Goal: Transaction & Acquisition: Purchase product/service

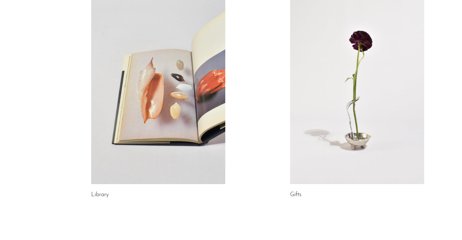
scroll to position [323, 0]
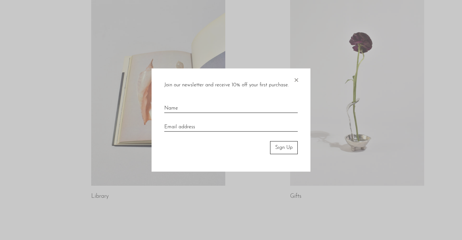
click at [298, 79] on span "×" at bounding box center [296, 79] width 6 height 20
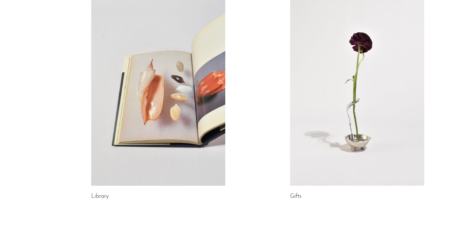
click at [293, 193] on h2 "Gifts" at bounding box center [357, 196] width 134 height 9
click at [296, 199] on link "Gifts" at bounding box center [295, 197] width 11 height 6
click at [352, 161] on link at bounding box center [357, 92] width 134 height 188
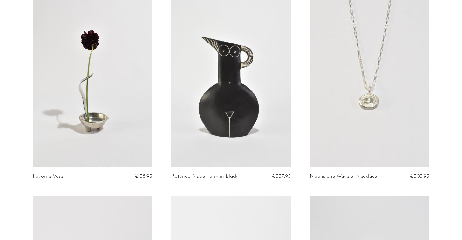
scroll to position [59, 0]
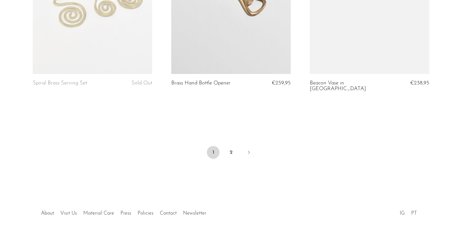
scroll to position [2311, 0]
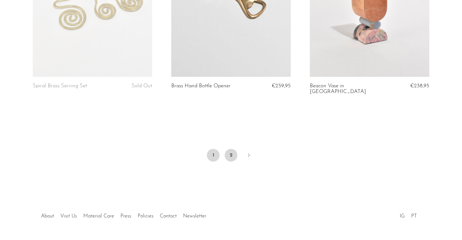
click at [234, 149] on link "2" at bounding box center [231, 155] width 13 height 13
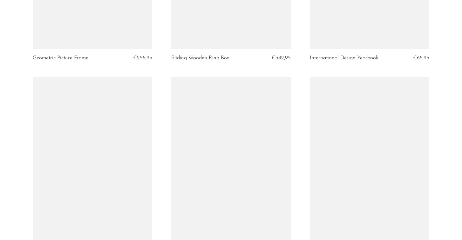
scroll to position [772, 0]
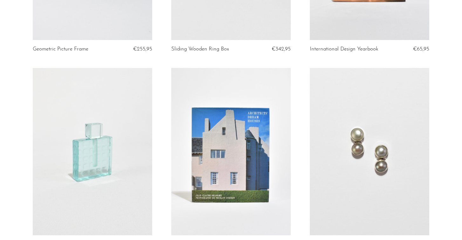
click at [238, 133] on link at bounding box center [230, 151] width 119 height 167
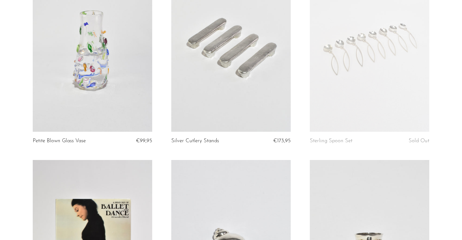
scroll to position [0, 0]
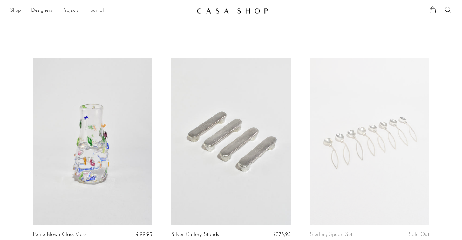
click at [17, 12] on link "Shop" at bounding box center [15, 11] width 11 height 8
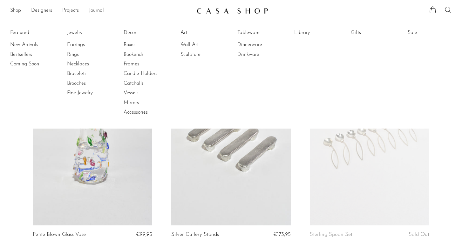
click at [23, 44] on link "New Arrivals" at bounding box center [34, 44] width 48 height 7
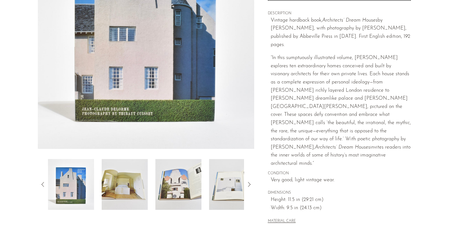
scroll to position [122, 0]
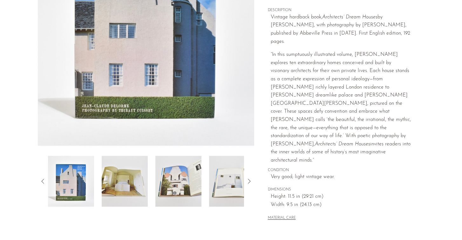
click at [119, 188] on img at bounding box center [125, 181] width 46 height 51
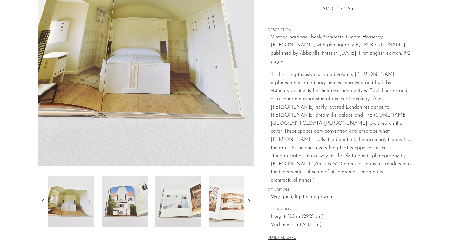
scroll to position [102, 0]
click at [183, 192] on img at bounding box center [178, 201] width 46 height 51
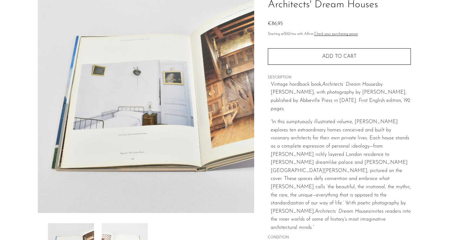
scroll to position [85, 0]
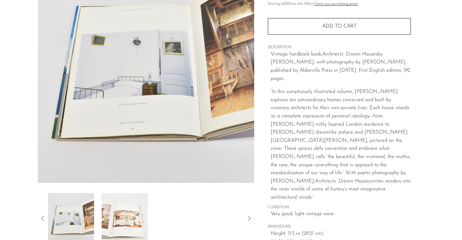
click at [140, 215] on img at bounding box center [125, 218] width 46 height 51
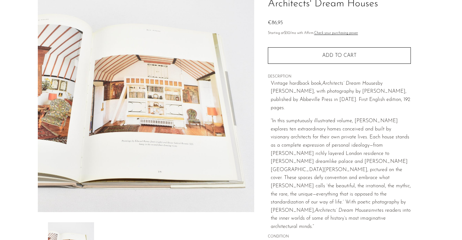
scroll to position [0, 0]
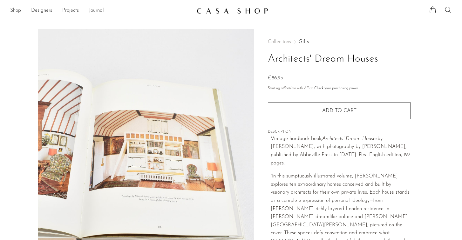
click at [173, 149] on img at bounding box center [146, 148] width 216 height 238
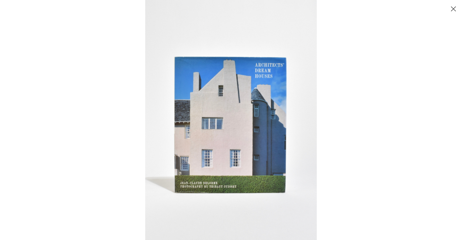
click at [85, 106] on div at bounding box center [231, 120] width 462 height 240
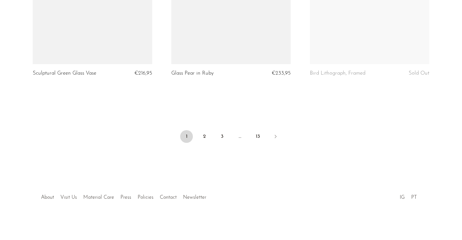
scroll to position [2324, 0]
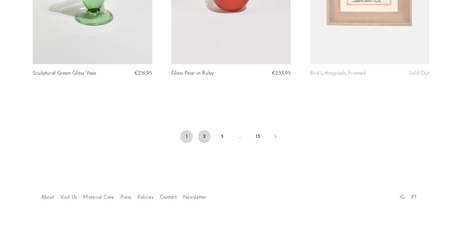
click at [206, 138] on link "2" at bounding box center [204, 136] width 13 height 13
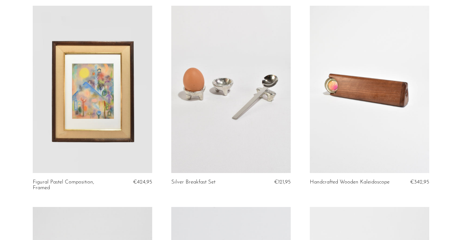
scroll to position [1627, 0]
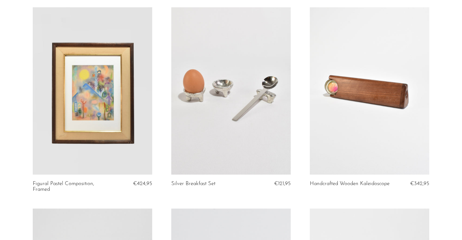
click at [363, 92] on link at bounding box center [369, 90] width 119 height 167
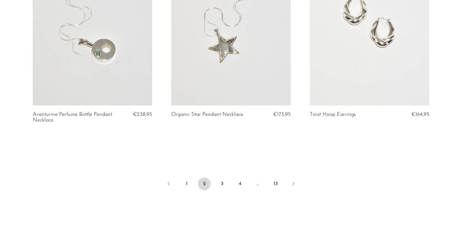
scroll to position [2302, 0]
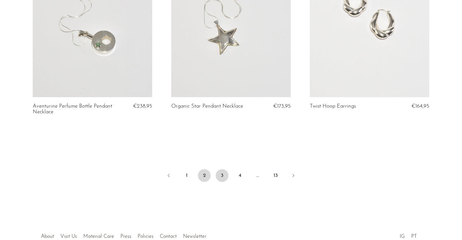
click at [222, 172] on link "3" at bounding box center [222, 175] width 13 height 13
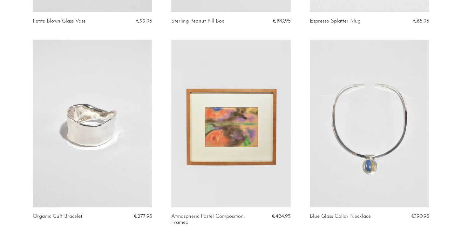
scroll to position [2335, 0]
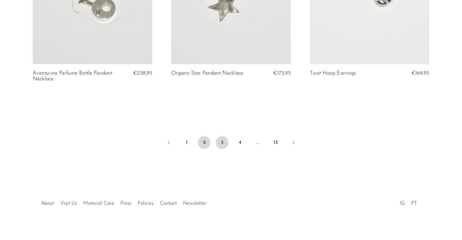
click at [223, 139] on link "3" at bounding box center [222, 142] width 13 height 13
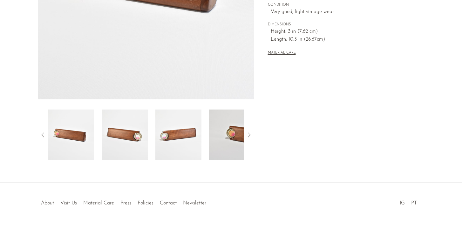
scroll to position [167, 0]
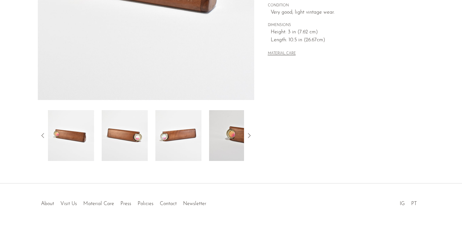
click at [248, 135] on icon at bounding box center [249, 136] width 8 height 8
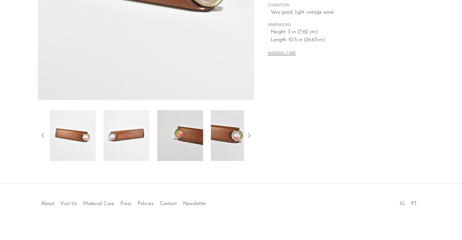
click at [248, 135] on icon at bounding box center [249, 136] width 8 height 8
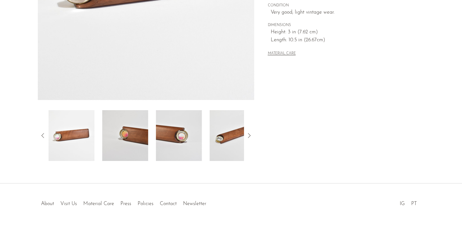
click at [248, 135] on icon at bounding box center [249, 136] width 8 height 8
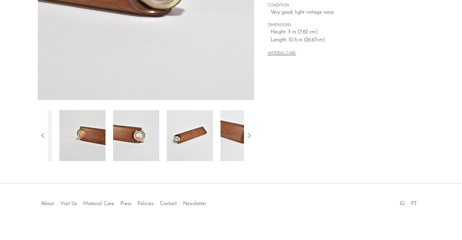
click at [248, 135] on icon at bounding box center [249, 136] width 8 height 8
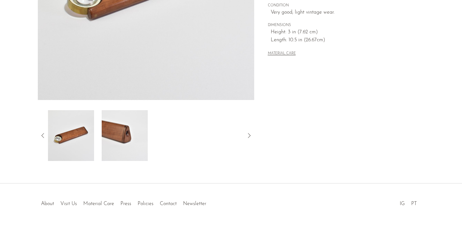
click at [130, 144] on img at bounding box center [125, 135] width 46 height 51
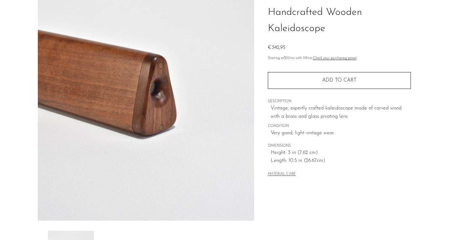
scroll to position [0, 0]
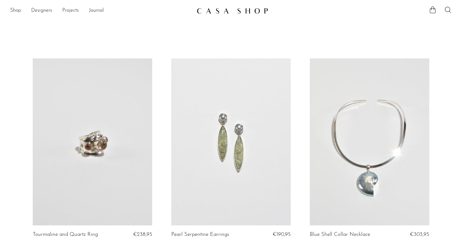
scroll to position [63, 0]
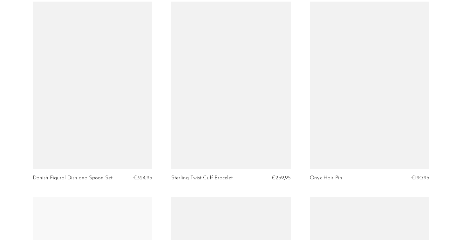
scroll to position [2027, 0]
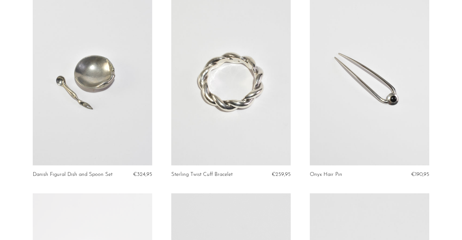
click at [386, 101] on link at bounding box center [369, 81] width 119 height 167
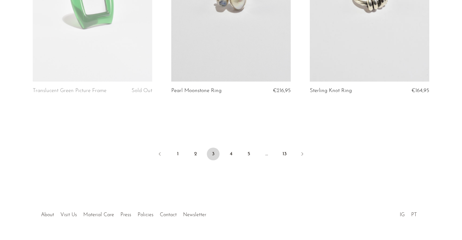
scroll to position [2310, 0]
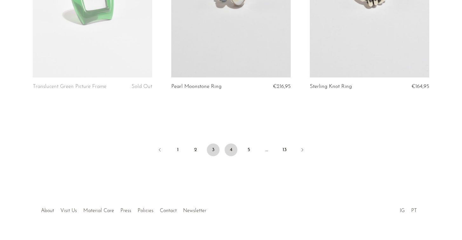
click at [231, 156] on link "4" at bounding box center [231, 150] width 13 height 13
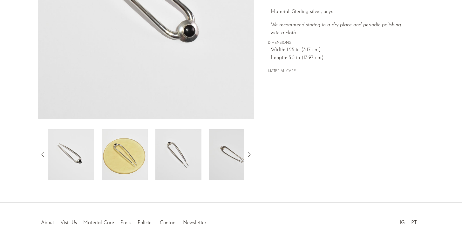
scroll to position [146, 0]
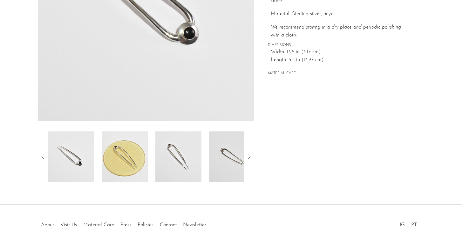
click at [132, 157] on img at bounding box center [125, 157] width 46 height 51
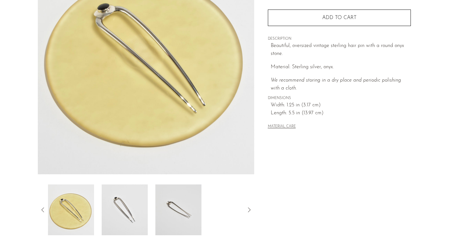
scroll to position [100, 0]
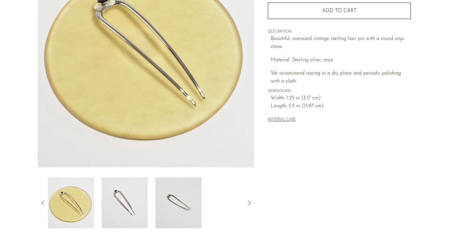
click at [133, 207] on img at bounding box center [125, 203] width 46 height 51
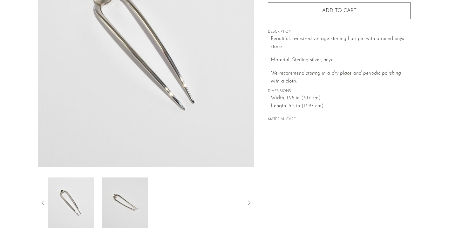
click at [133, 203] on img at bounding box center [125, 203] width 46 height 51
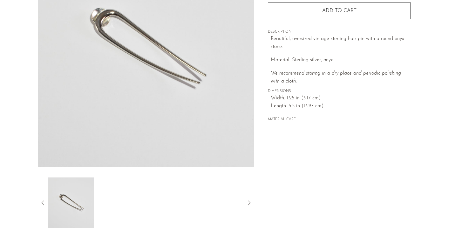
click at [44, 206] on icon at bounding box center [43, 203] width 8 height 8
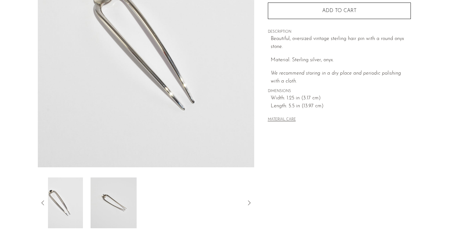
click at [44, 206] on icon at bounding box center [43, 203] width 8 height 8
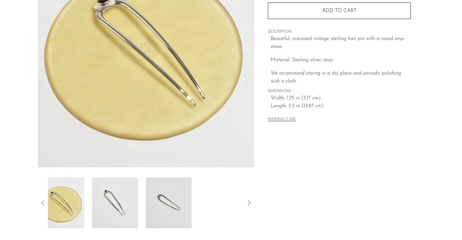
click at [44, 206] on icon at bounding box center [43, 203] width 8 height 8
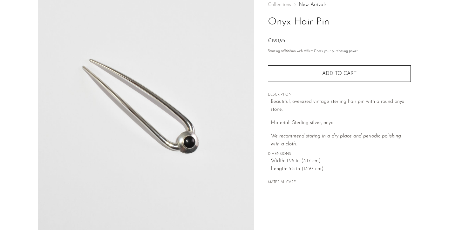
scroll to position [36, 0]
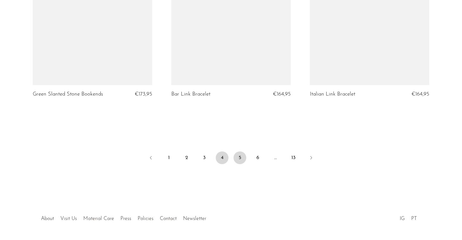
scroll to position [2305, 0]
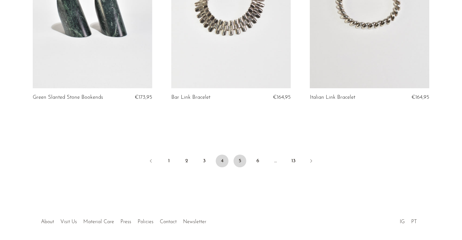
click at [234, 155] on link "5" at bounding box center [240, 161] width 13 height 13
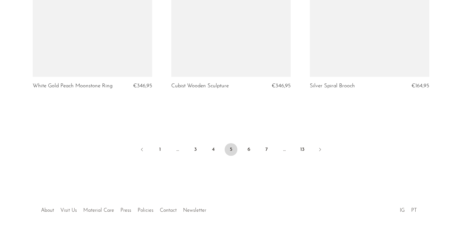
scroll to position [2324, 0]
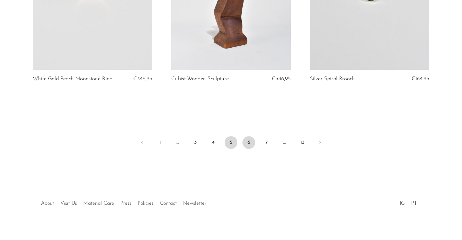
click at [250, 136] on link "6" at bounding box center [248, 142] width 13 height 13
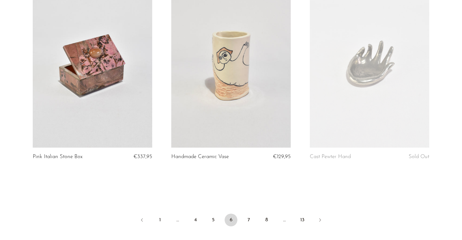
scroll to position [2247, 0]
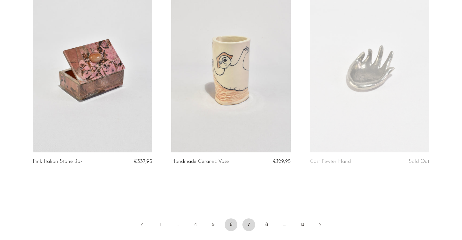
click at [252, 219] on link "7" at bounding box center [248, 225] width 13 height 13
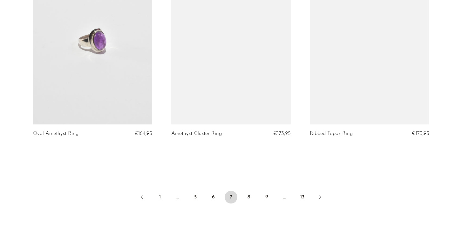
scroll to position [2312, 0]
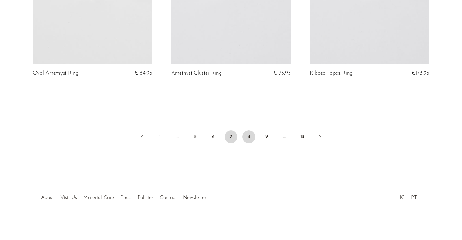
click at [251, 136] on link "8" at bounding box center [248, 137] width 13 height 13
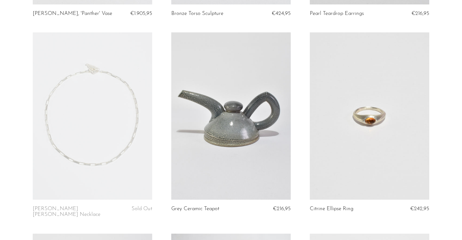
scroll to position [1979, 0]
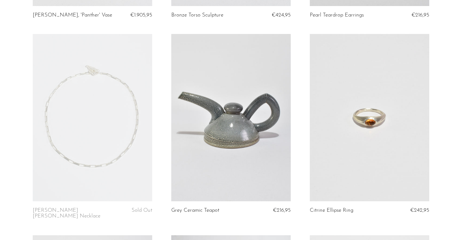
click at [229, 141] on link at bounding box center [230, 117] width 119 height 167
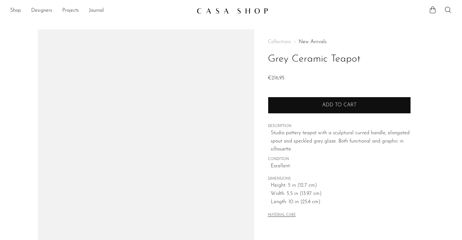
click at [319, 111] on button "Add to cart" at bounding box center [339, 105] width 143 height 17
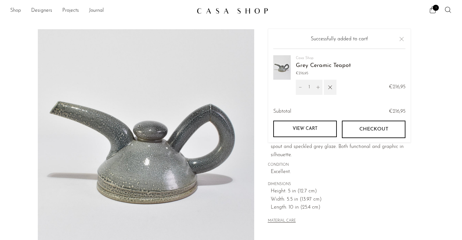
click at [17, 9] on link "Shop" at bounding box center [15, 11] width 11 height 8
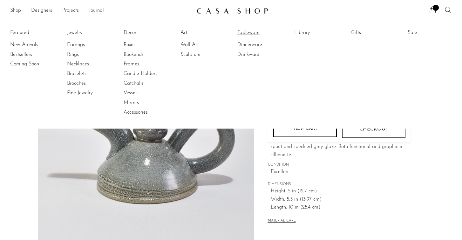
click at [246, 34] on link "Tableware" at bounding box center [261, 32] width 48 height 7
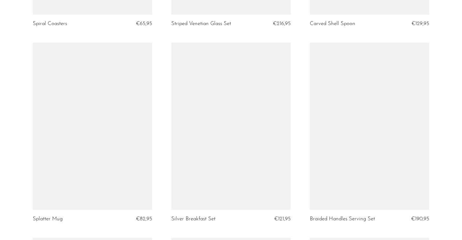
scroll to position [618, 0]
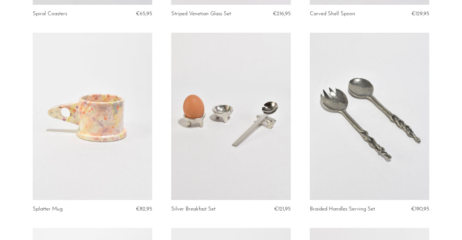
click at [379, 151] on link at bounding box center [369, 116] width 119 height 167
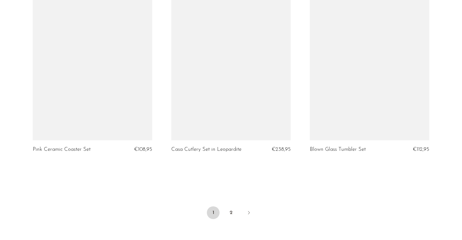
scroll to position [2248, 0]
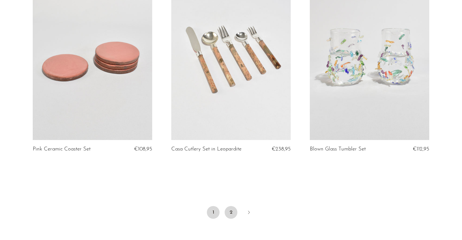
click at [230, 207] on link "2" at bounding box center [231, 212] width 13 height 13
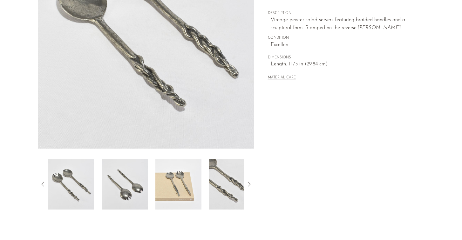
scroll to position [122, 0]
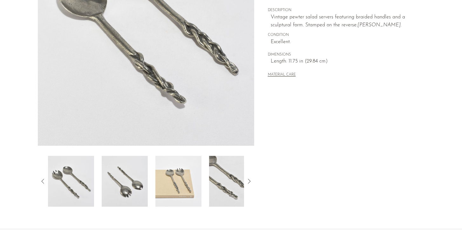
click at [125, 188] on img at bounding box center [125, 181] width 46 height 51
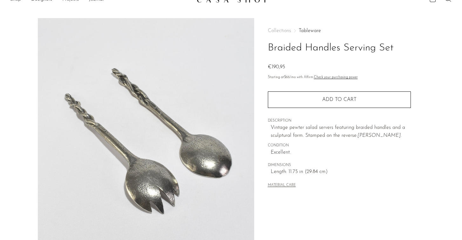
scroll to position [11, 0]
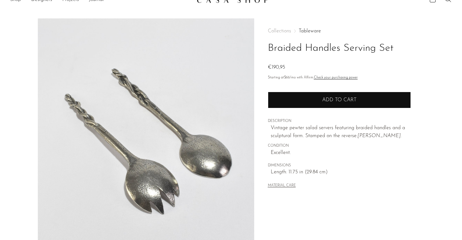
click at [349, 103] on button "Add to cart" at bounding box center [339, 100] width 143 height 17
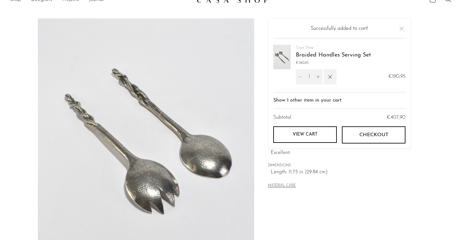
click at [11, 26] on section "Braided Handles Serving Set €190,95" at bounding box center [231, 167] width 462 height 299
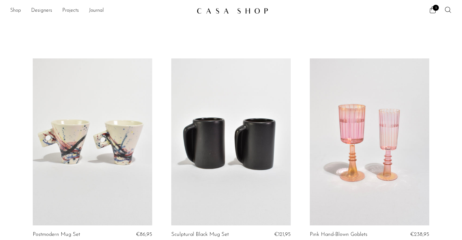
click at [17, 10] on link "Shop" at bounding box center [15, 11] width 11 height 8
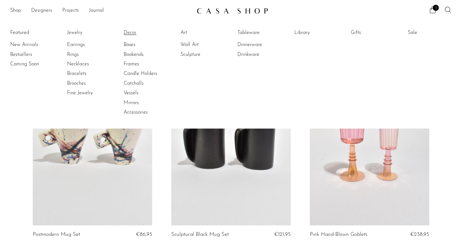
click at [132, 30] on link "Decor" at bounding box center [148, 32] width 48 height 7
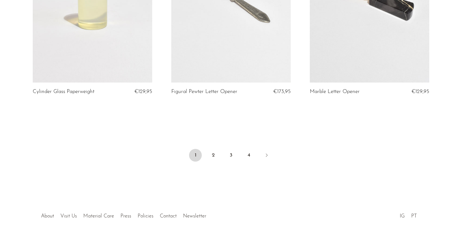
scroll to position [2335, 0]
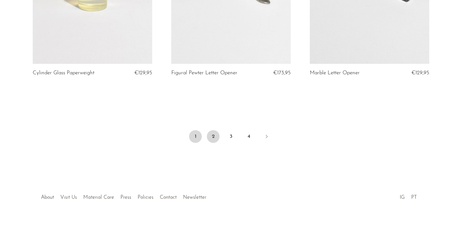
click at [215, 137] on link "2" at bounding box center [213, 136] width 13 height 13
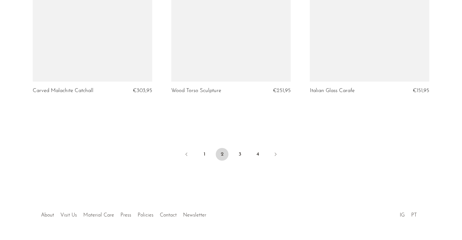
scroll to position [2312, 0]
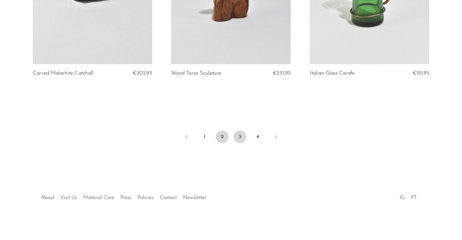
click at [241, 135] on link "3" at bounding box center [240, 137] width 13 height 13
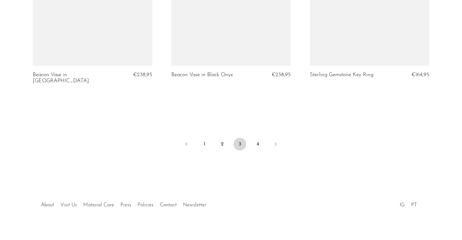
scroll to position [2307, 0]
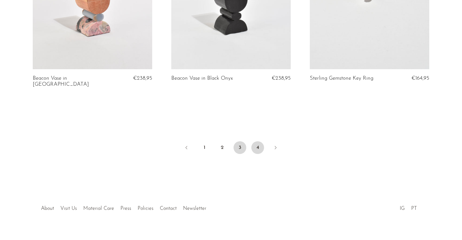
click at [255, 151] on link "4" at bounding box center [257, 147] width 13 height 13
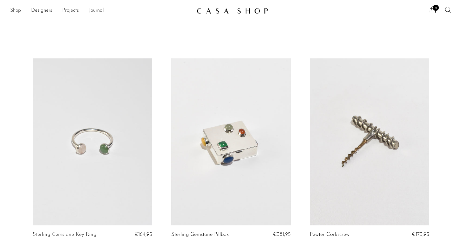
click at [16, 12] on link "Shop" at bounding box center [15, 11] width 11 height 8
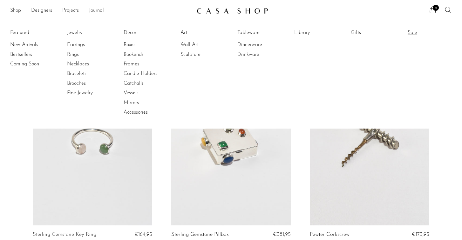
click at [409, 34] on link "Sale" at bounding box center [432, 32] width 48 height 7
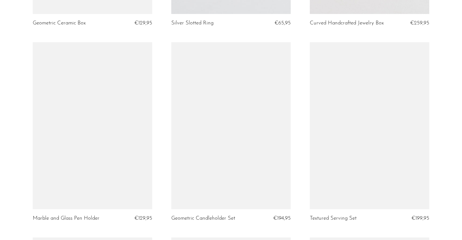
scroll to position [1005, 0]
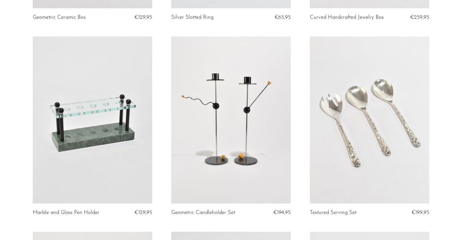
click at [371, 119] on link at bounding box center [369, 120] width 119 height 167
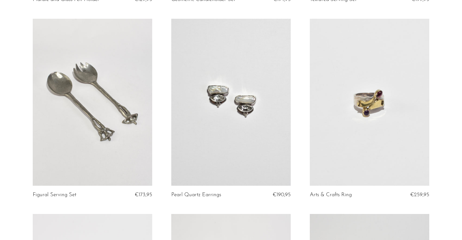
scroll to position [1230, 0]
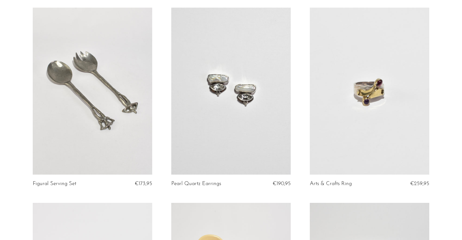
click at [105, 99] on link at bounding box center [92, 91] width 119 height 167
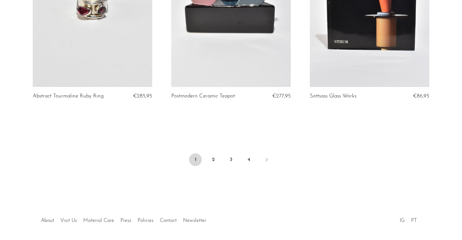
scroll to position [2305, 0]
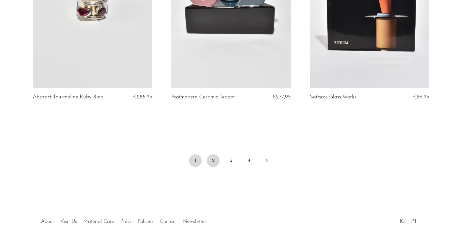
click at [210, 154] on link "2" at bounding box center [213, 160] width 13 height 13
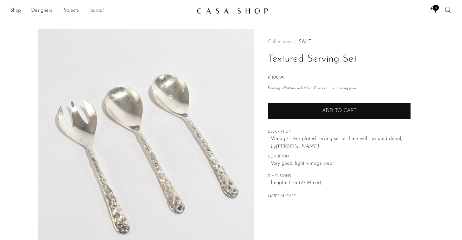
click at [355, 103] on button "Add to cart" at bounding box center [339, 111] width 143 height 17
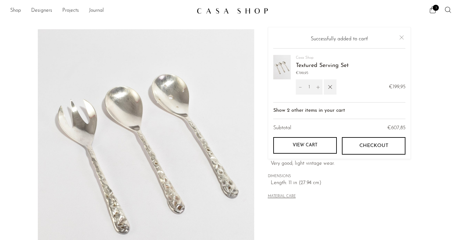
click at [339, 203] on div "Collections SALE Textured Serving Set €199,95 Starting at $69 /mo with Affirm. …" at bounding box center [339, 119] width 143 height 181
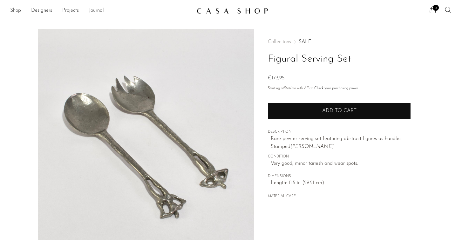
click at [321, 115] on button "Add to cart" at bounding box center [339, 111] width 143 height 17
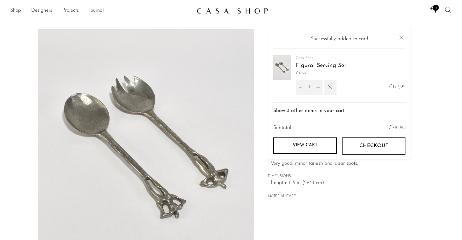
click at [371, 193] on div "MATERIAL CARE" at bounding box center [339, 194] width 143 height 13
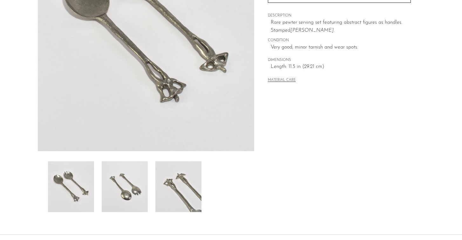
scroll to position [117, 0]
click at [182, 192] on img at bounding box center [178, 186] width 46 height 51
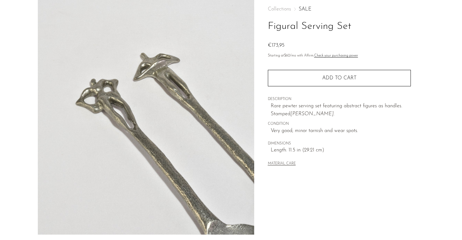
scroll to position [24, 0]
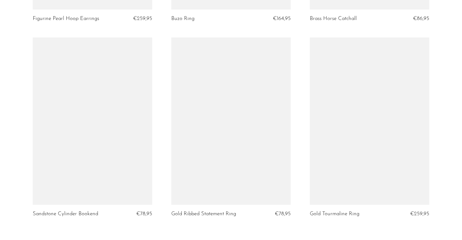
scroll to position [2221, 0]
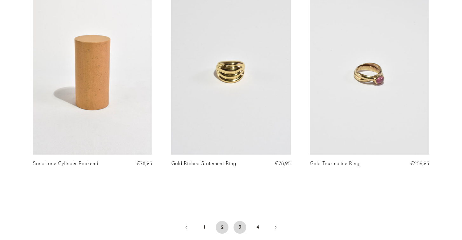
click at [239, 222] on link "3" at bounding box center [240, 227] width 13 height 13
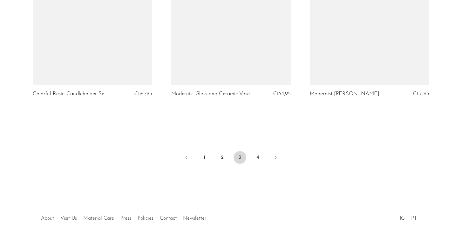
scroll to position [2324, 0]
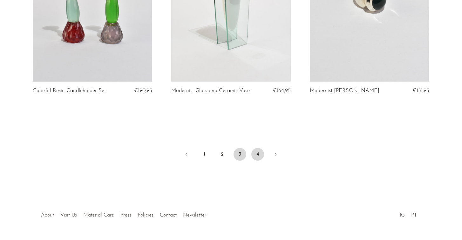
click at [261, 148] on link "4" at bounding box center [257, 154] width 13 height 13
click at [256, 148] on link "4" at bounding box center [257, 154] width 13 height 13
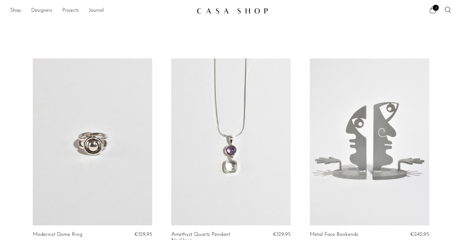
click at [436, 11] on icon at bounding box center [433, 10] width 8 height 8
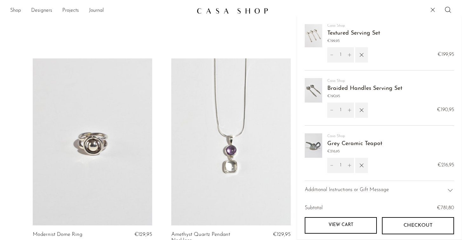
scroll to position [67, 0]
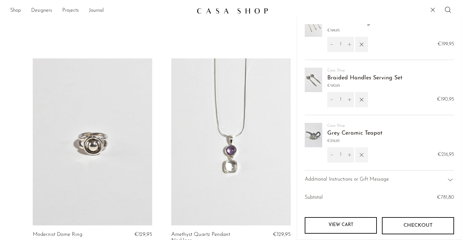
click at [364, 156] on icon "button" at bounding box center [361, 155] width 7 height 7
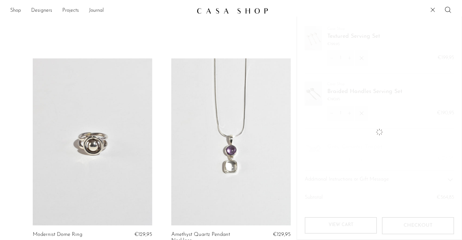
scroll to position [0, 0]
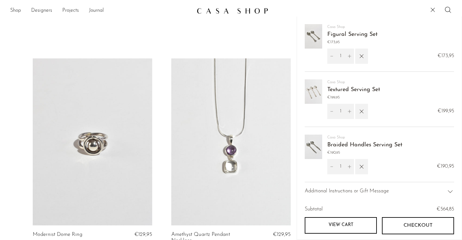
click at [316, 44] on img at bounding box center [313, 36] width 17 height 24
click at [314, 38] on img at bounding box center [313, 36] width 17 height 24
click at [333, 34] on link "Figural Serving Set" at bounding box center [352, 35] width 50 height 6
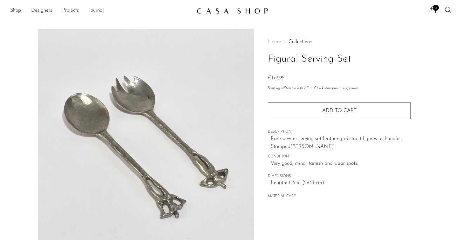
click at [432, 10] on icon at bounding box center [433, 10] width 8 height 8
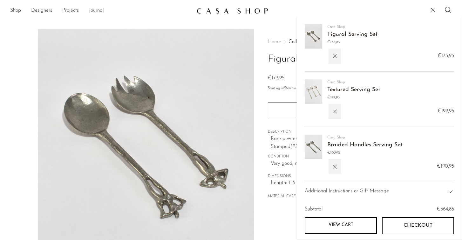
click at [318, 141] on img at bounding box center [313, 147] width 17 height 24
click at [332, 142] on link "Braided Handles Serving Set" at bounding box center [364, 145] width 75 height 6
click at [140, 121] on img at bounding box center [146, 148] width 216 height 238
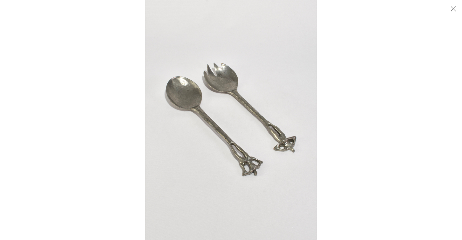
click button "Close"
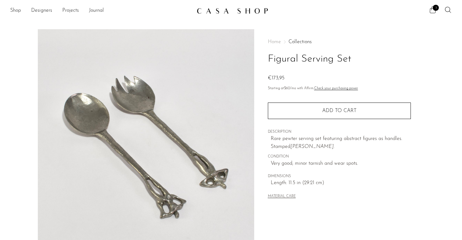
click icon
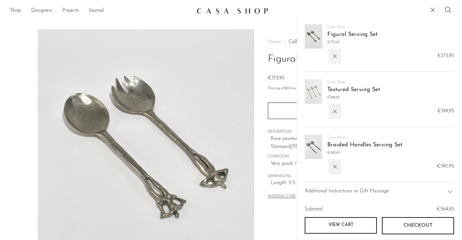
click img
click link "Textured Serving Set"
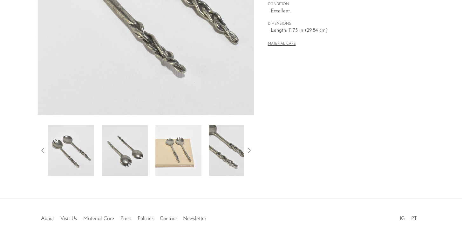
scroll to position [153, 0]
click at [162, 152] on img at bounding box center [178, 150] width 46 height 51
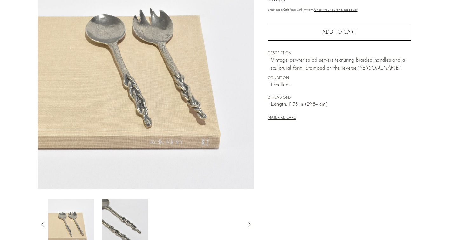
scroll to position [81, 0]
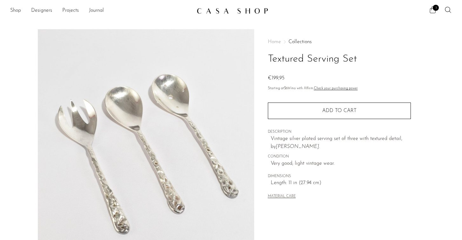
click at [433, 11] on icon at bounding box center [433, 10] width 8 height 8
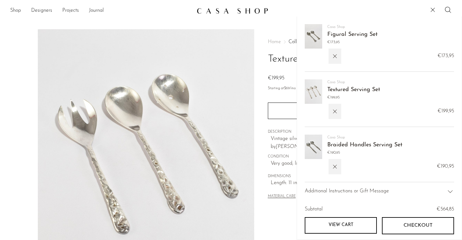
click at [332, 32] on link "Figural Serving Set" at bounding box center [352, 35] width 50 height 6
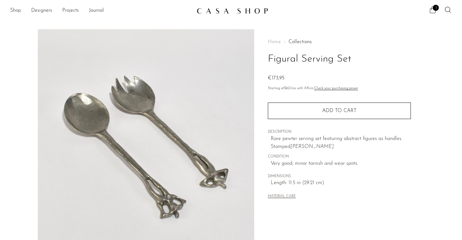
click at [433, 6] on icon at bounding box center [433, 10] width 8 height 8
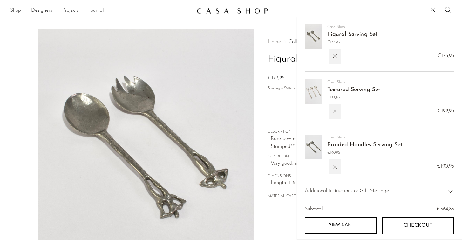
click at [334, 145] on link "Braided Handles Serving Set" at bounding box center [364, 145] width 75 height 6
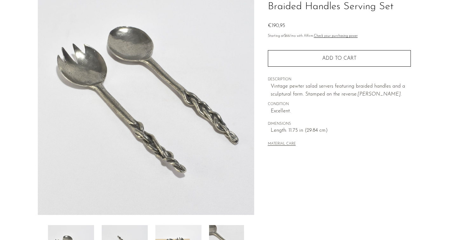
scroll to position [54, 0]
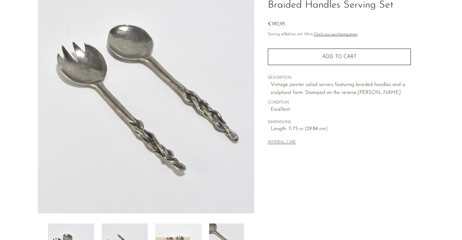
click at [333, 143] on div "MATERIAL CARE" at bounding box center [339, 139] width 143 height 13
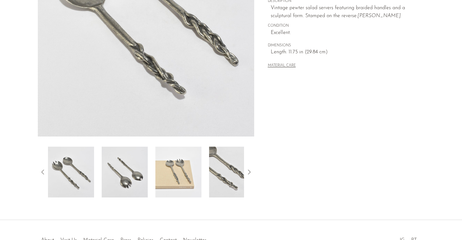
scroll to position [132, 0]
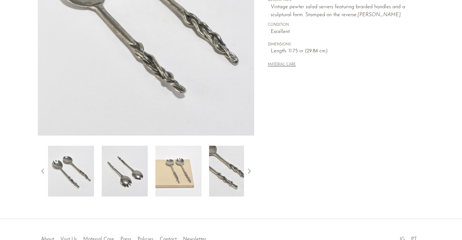
click at [207, 172] on div at bounding box center [146, 171] width 196 height 51
click at [177, 171] on img at bounding box center [178, 171] width 46 height 51
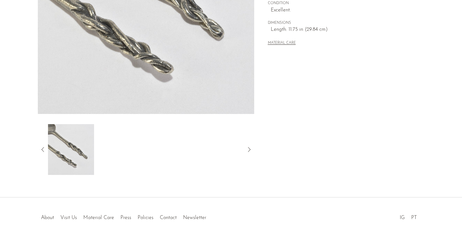
scroll to position [153, 0]
click at [249, 150] on icon at bounding box center [249, 151] width 8 height 8
click at [44, 150] on icon at bounding box center [43, 151] width 8 height 8
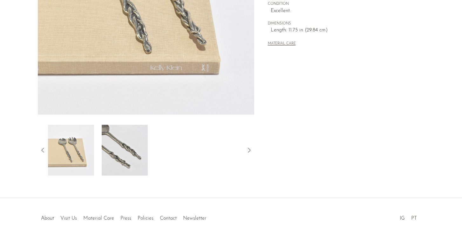
click at [44, 150] on icon at bounding box center [43, 151] width 8 height 8
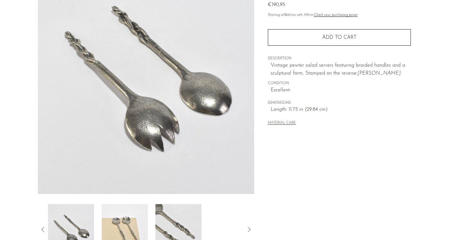
scroll to position [75, 0]
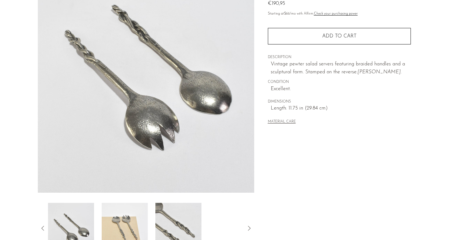
click at [69, 208] on img at bounding box center [71, 228] width 46 height 51
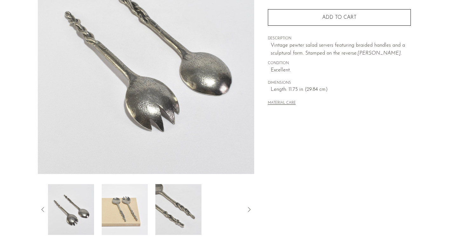
scroll to position [94, 0]
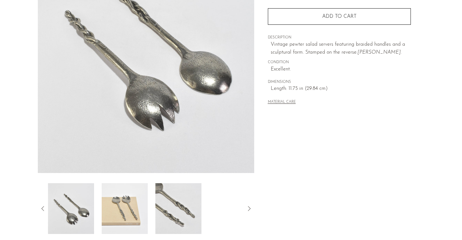
click at [126, 218] on img at bounding box center [125, 208] width 46 height 51
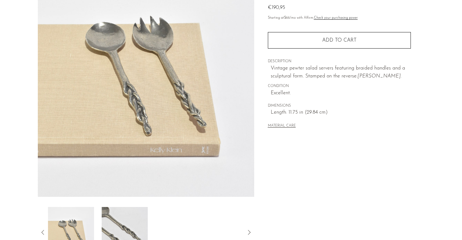
scroll to position [69, 0]
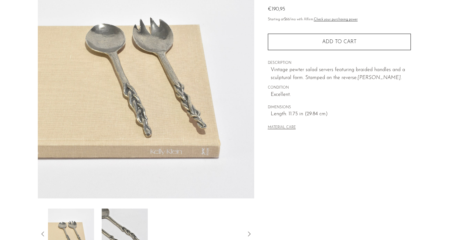
click at [120, 173] on img at bounding box center [146, 79] width 216 height 238
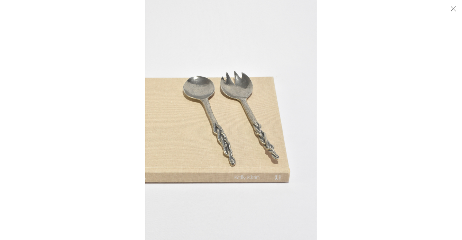
click at [265, 169] on img at bounding box center [231, 120] width 172 height 240
